Goal: Task Accomplishment & Management: Use online tool/utility

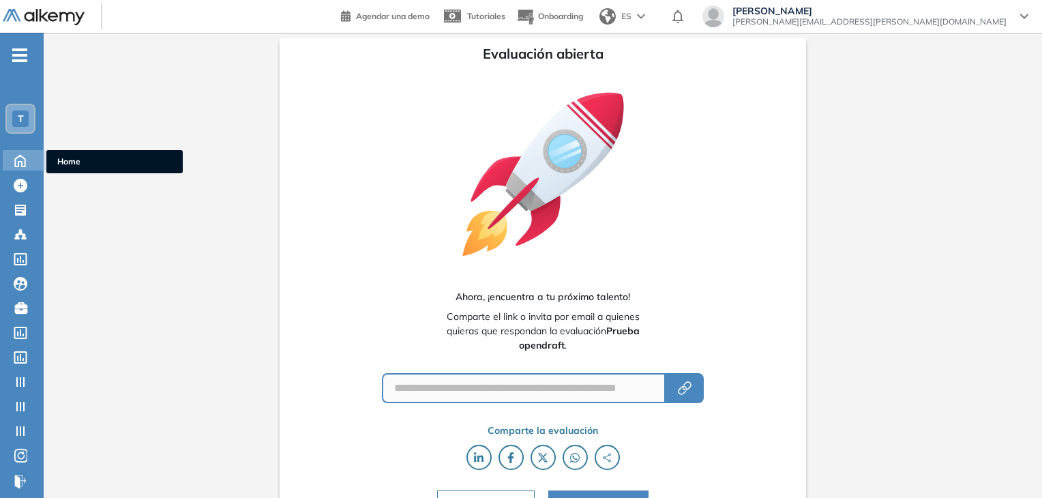
click at [18, 156] on icon at bounding box center [20, 161] width 10 height 12
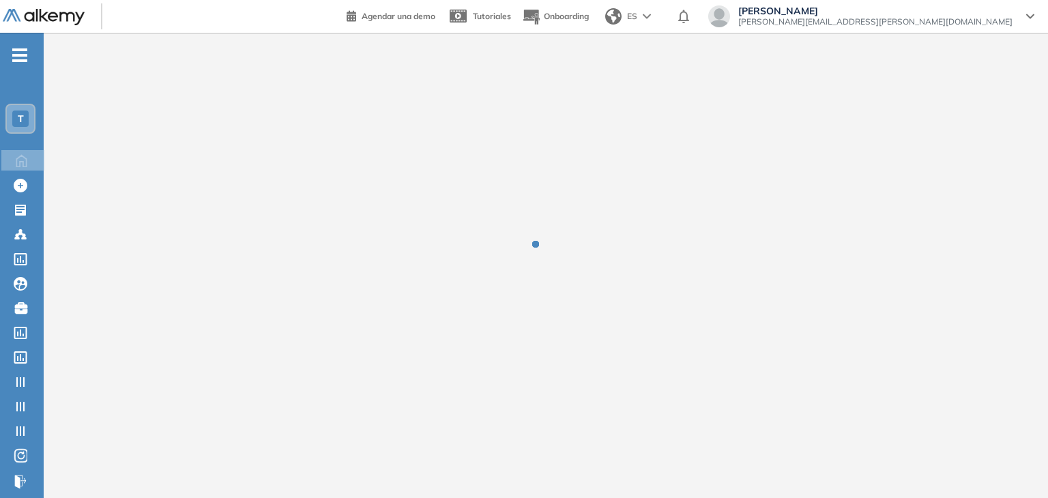
click at [31, 118] on div "T" at bounding box center [20, 118] width 27 height 27
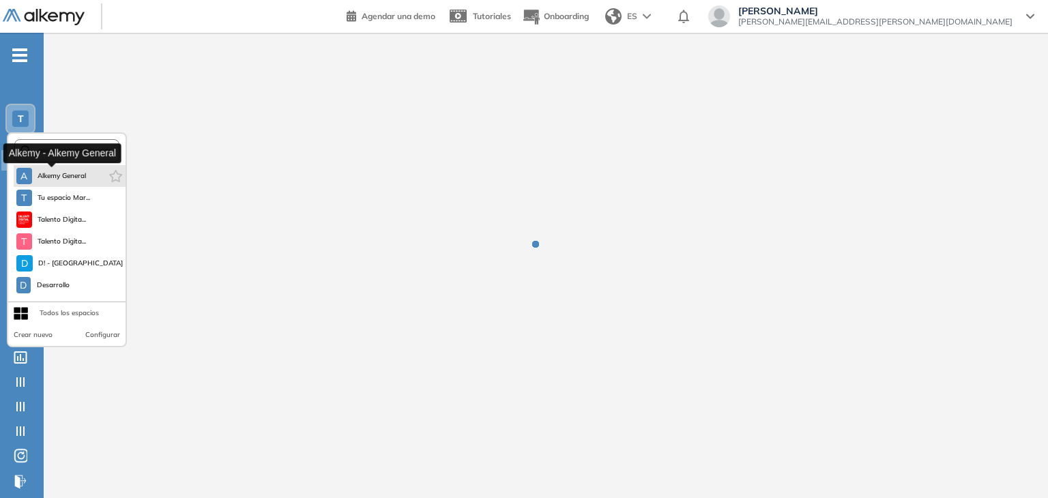
click at [53, 175] on span "Alkemy General" at bounding box center [62, 176] width 49 height 11
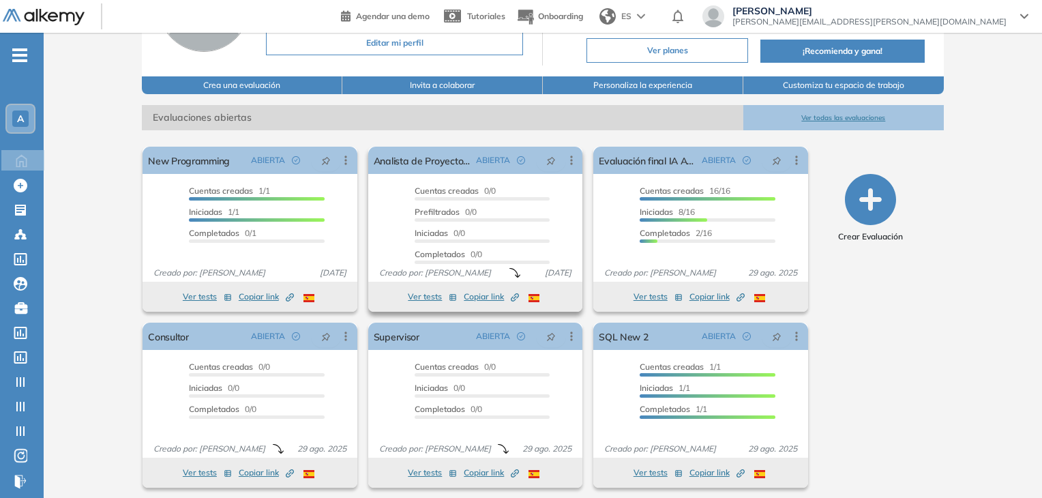
scroll to position [138, 0]
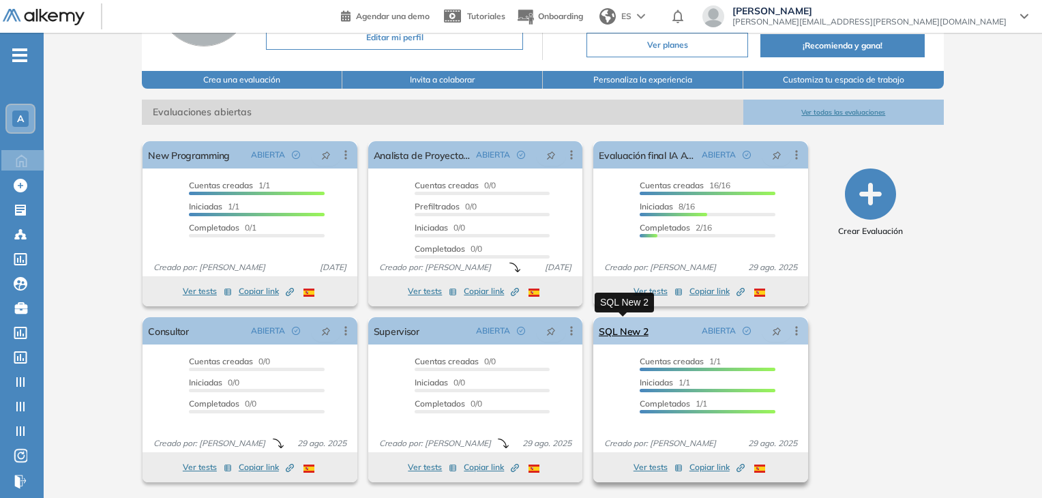
click at [634, 332] on link "SQL New 2" at bounding box center [624, 330] width 50 height 27
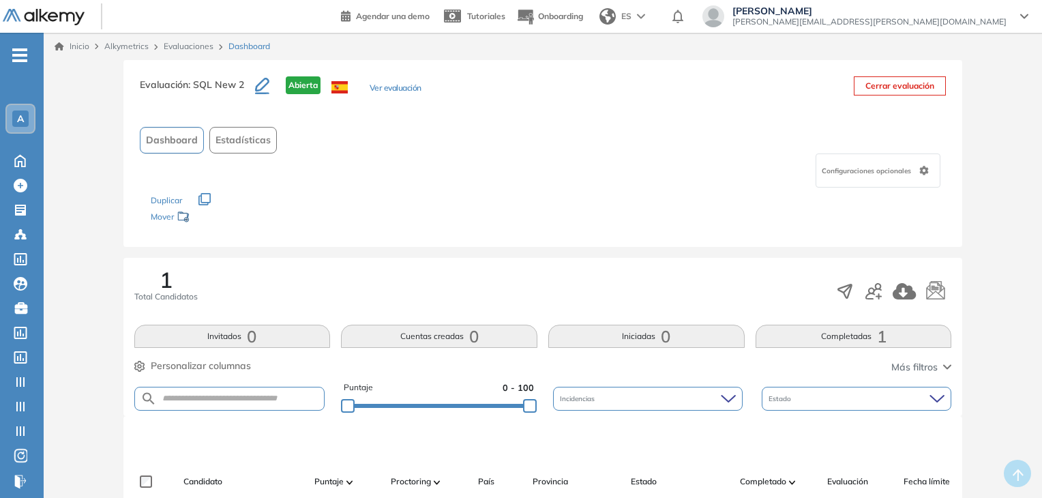
click at [879, 287] on icon "button" at bounding box center [874, 291] width 16 height 16
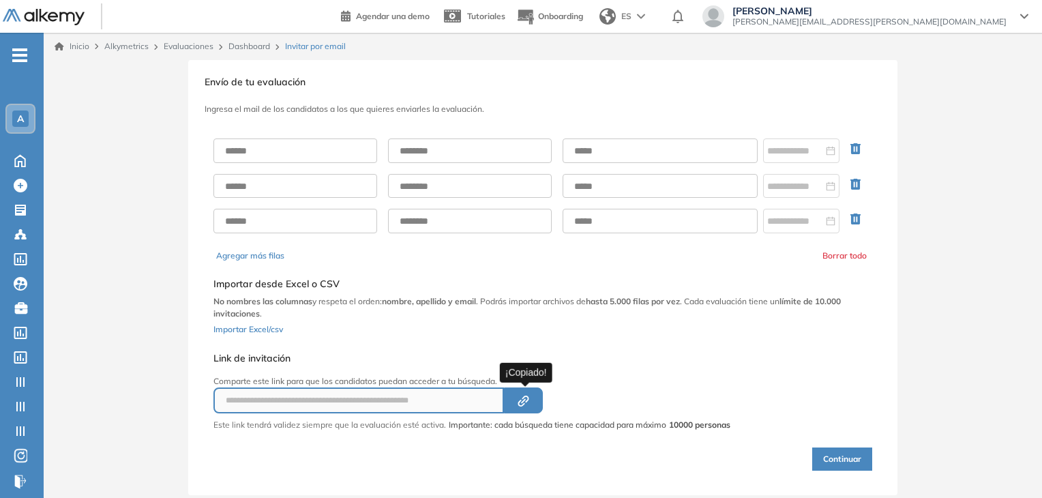
click at [531, 399] on icon "Created by potrace 1.16, written by [PERSON_NAME] [DATE]-[DATE]" at bounding box center [524, 401] width 16 height 11
click at [243, 34] on div "Inicio Alkymetrics Evaluaciones Dashboard Invitar por email" at bounding box center [543, 46] width 999 height 27
click at [244, 44] on link "Dashboard" at bounding box center [250, 46] width 42 height 10
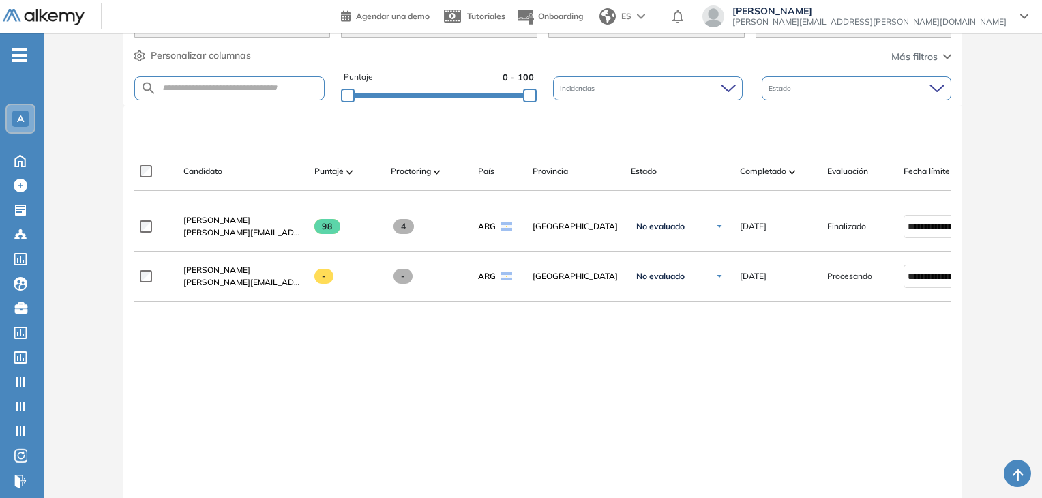
scroll to position [391, 0]
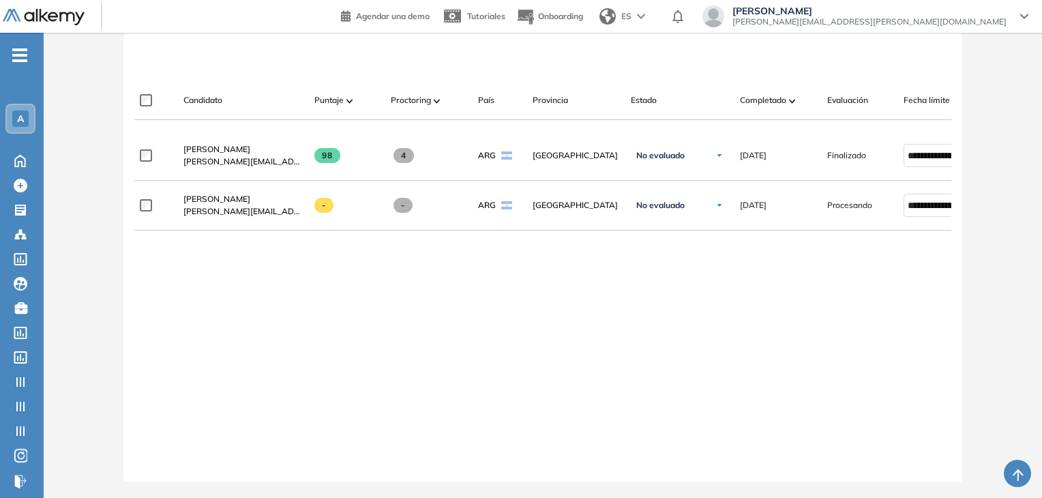
click at [557, 279] on div "**********" at bounding box center [543, 295] width 818 height 329
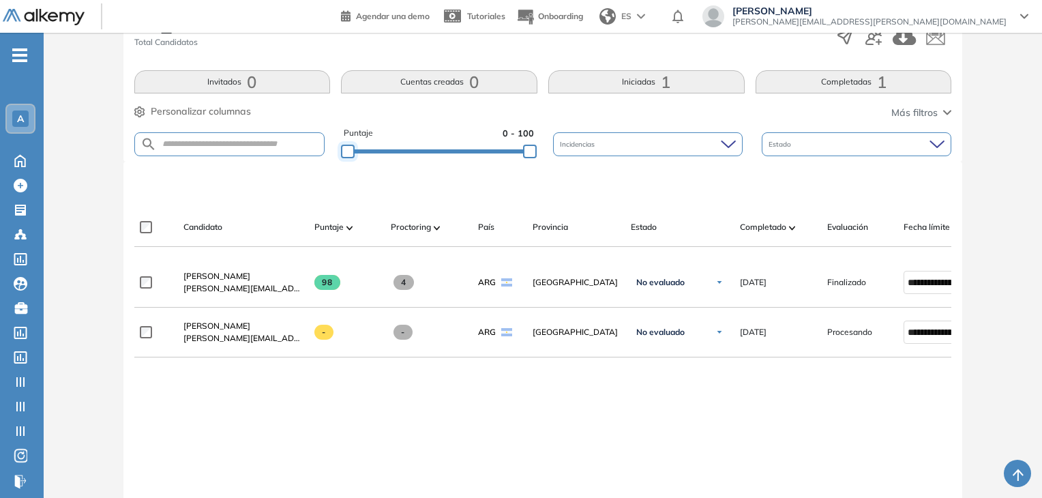
click at [349, 151] on div at bounding box center [348, 152] width 14 height 14
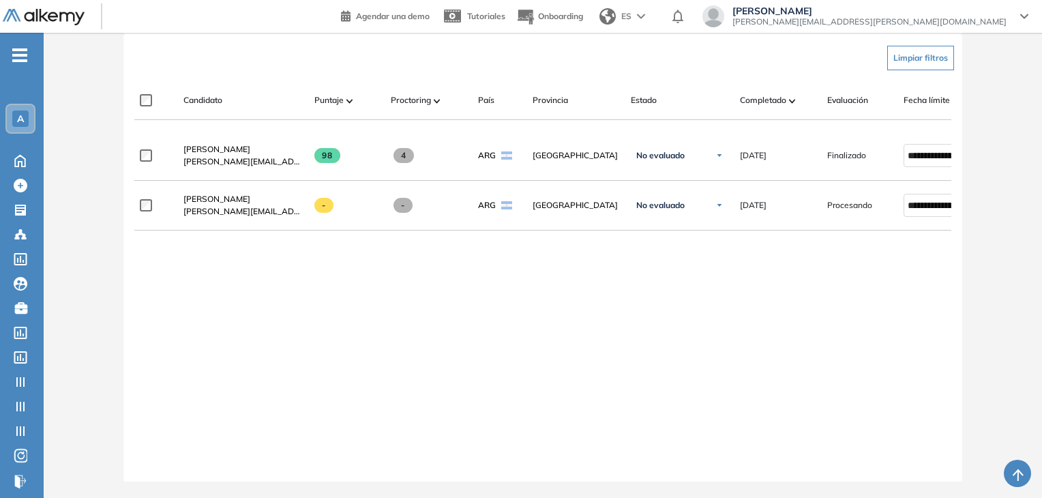
click at [382, 324] on div "**********" at bounding box center [543, 295] width 818 height 329
